Goal: Information Seeking & Learning: Learn about a topic

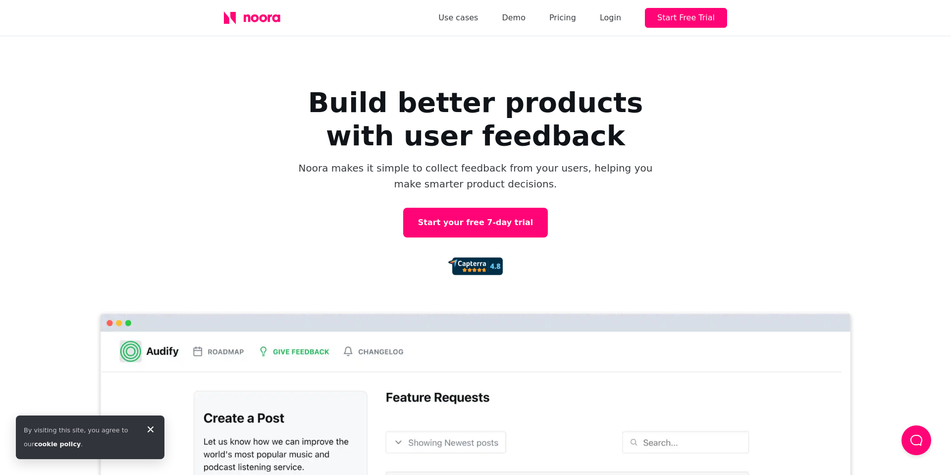
click at [145, 428] on icon at bounding box center [151, 429] width 12 height 12
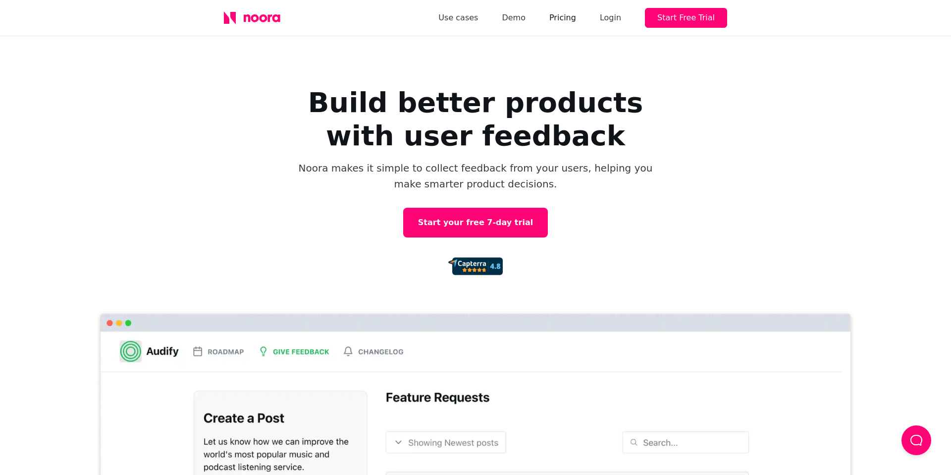
click at [565, 18] on link "Pricing" at bounding box center [562, 18] width 27 height 14
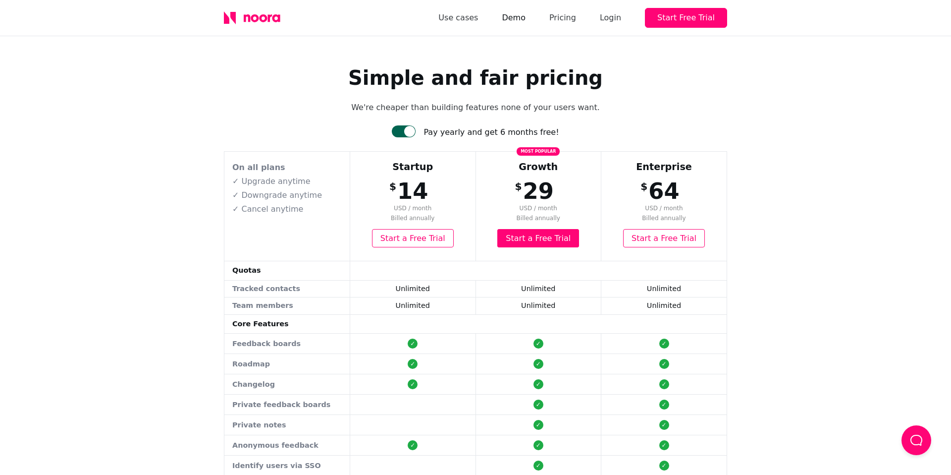
click at [519, 16] on link "Demo" at bounding box center [514, 18] width 24 height 14
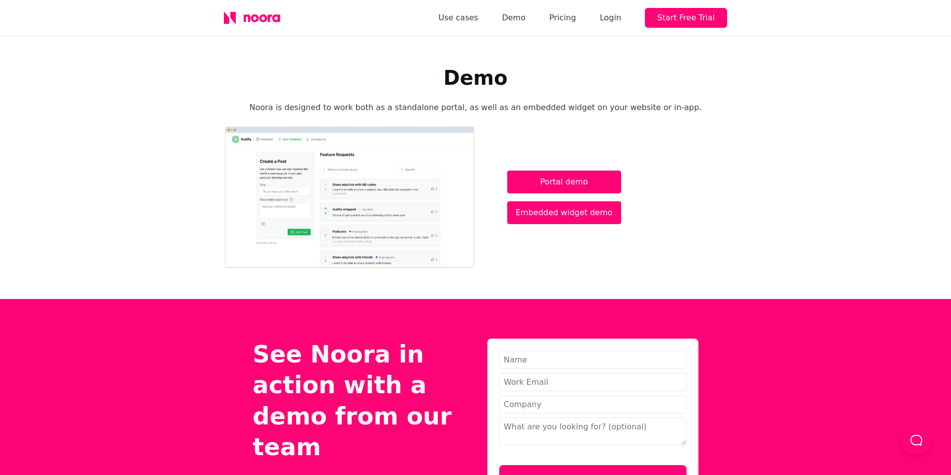
click at [680, 114] on div "Demo Noora is designed to work both as a standalone portal, as well as an embed…" at bounding box center [475, 167] width 503 height 203
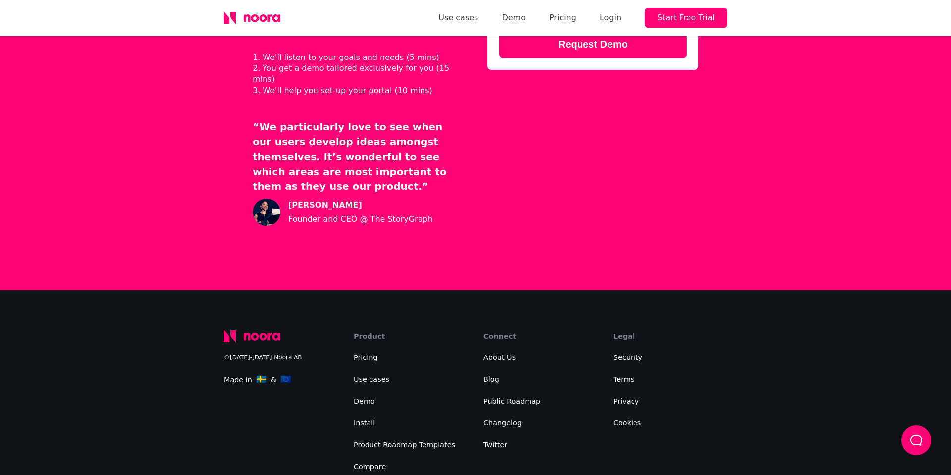
click at [430, 394] on li "Demo" at bounding box center [411, 401] width 114 height 14
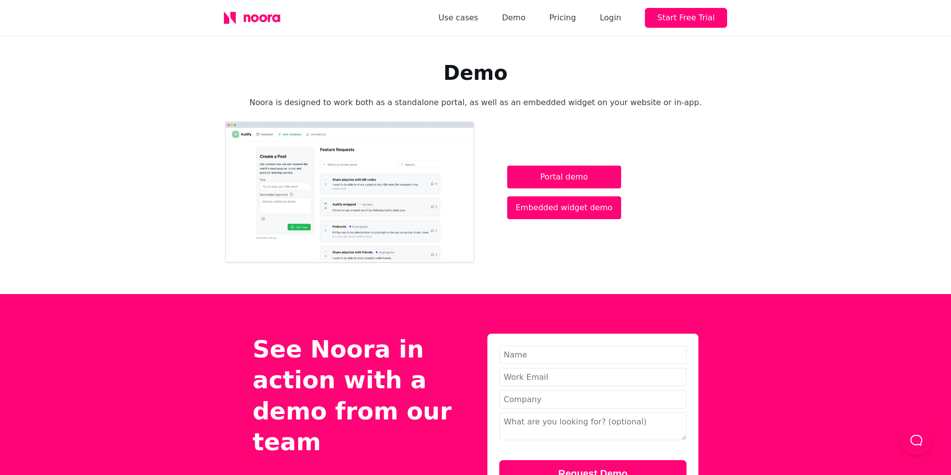
scroll to position [0, 0]
